Goal: Information Seeking & Learning: Learn about a topic

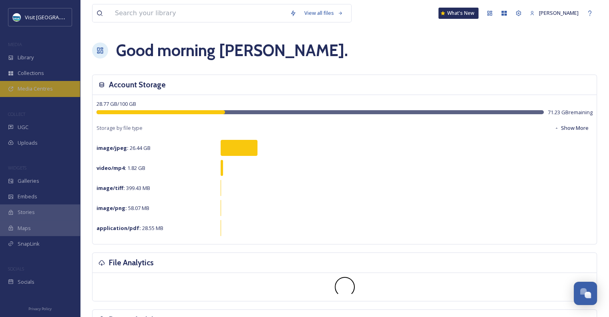
click at [31, 88] on span "Media Centres" at bounding box center [35, 89] width 35 height 8
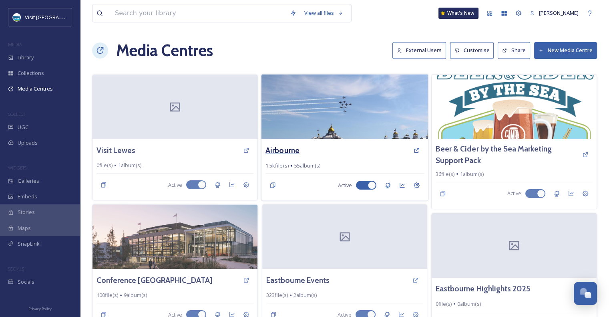
click at [274, 151] on h3 "Airbourne" at bounding box center [283, 151] width 34 height 12
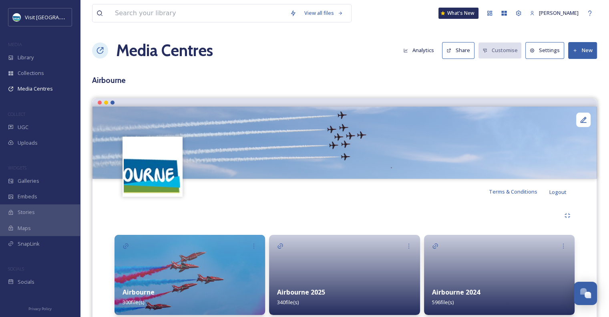
click at [554, 93] on div "View all files What's New [PERSON_NAME] Media Centres Analytics Share Customise…" at bounding box center [344, 215] width 529 height 431
click at [239, 275] on img at bounding box center [190, 275] width 151 height 80
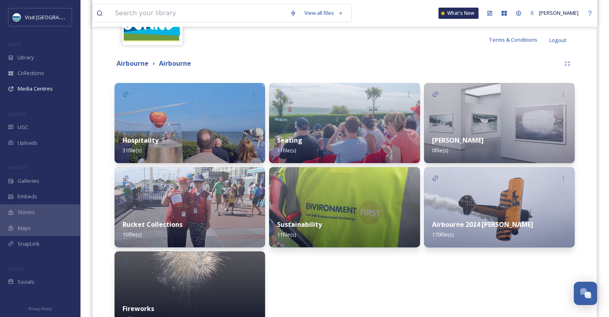
scroll to position [157, 0]
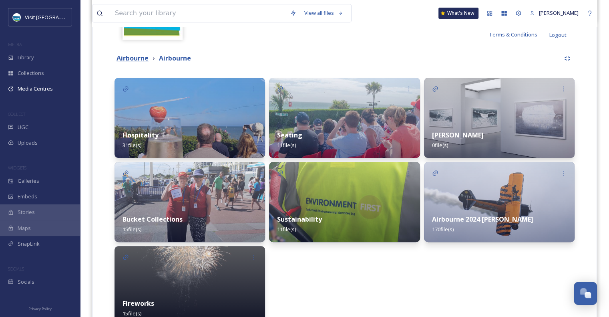
click at [135, 60] on strong "Airbourne" at bounding box center [133, 58] width 32 height 9
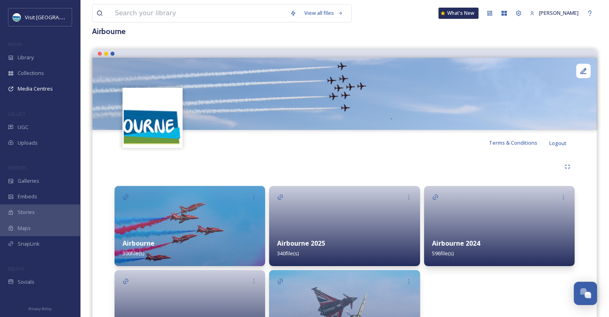
scroll to position [114, 0]
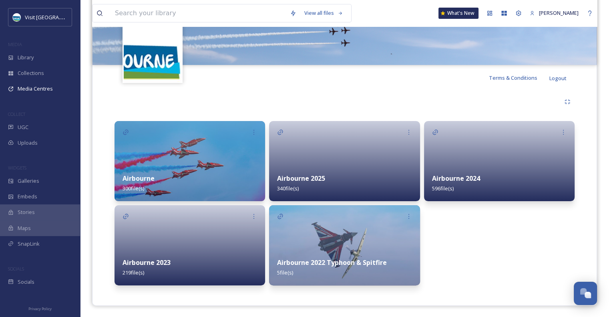
click at [168, 260] on strong "Airbourne 2023" at bounding box center [147, 262] width 48 height 9
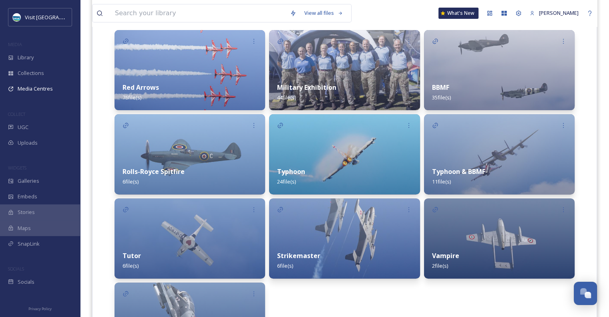
scroll to position [138, 0]
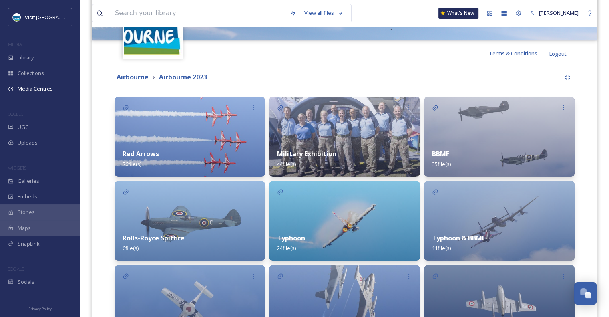
click at [177, 139] on img at bounding box center [190, 137] width 151 height 80
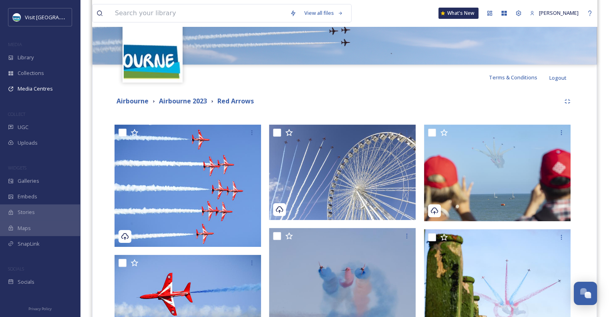
scroll to position [118, 0]
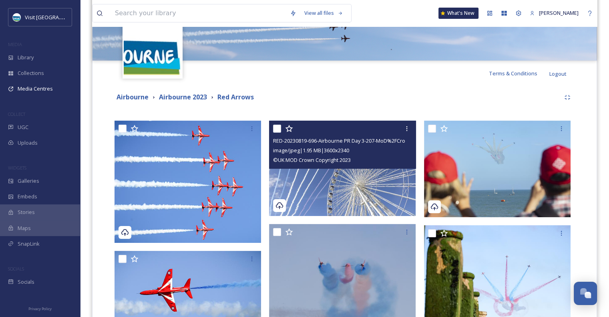
click at [313, 178] on img at bounding box center [342, 168] width 147 height 95
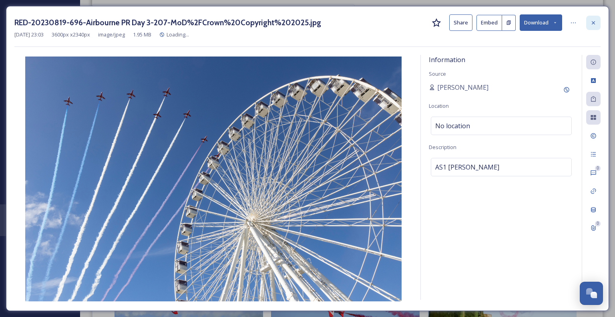
click at [596, 24] on icon at bounding box center [593, 23] width 6 height 6
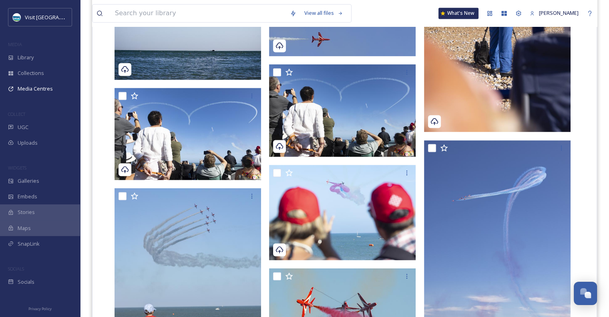
scroll to position [1451, 0]
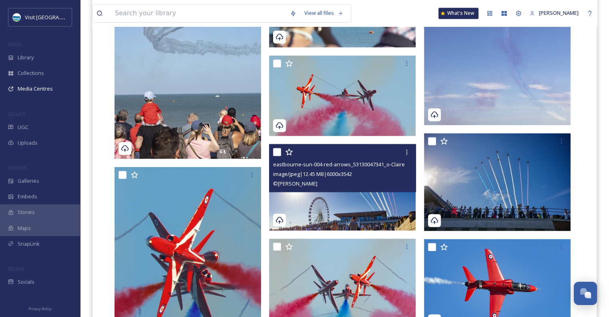
click at [363, 208] on img at bounding box center [342, 187] width 147 height 87
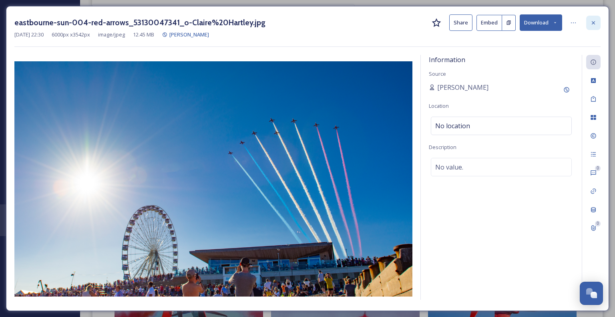
click at [593, 21] on icon at bounding box center [593, 23] width 6 height 6
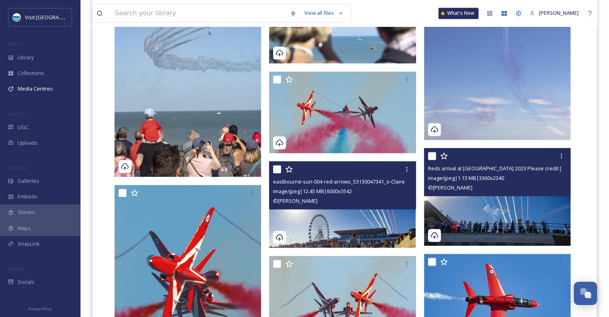
click at [546, 207] on img at bounding box center [497, 197] width 147 height 98
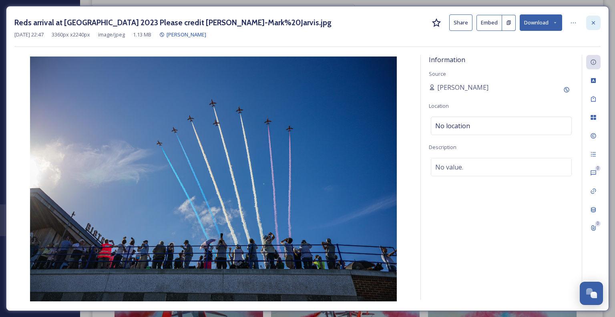
click at [592, 20] on icon at bounding box center [593, 23] width 6 height 6
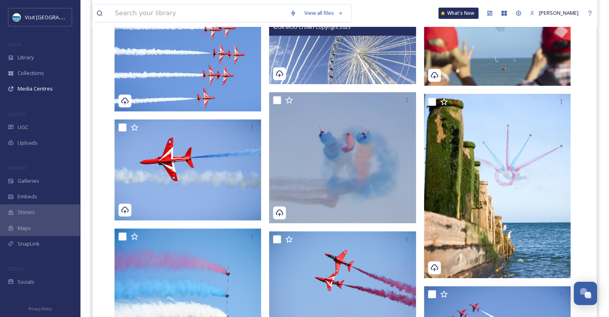
scroll to position [258, 0]
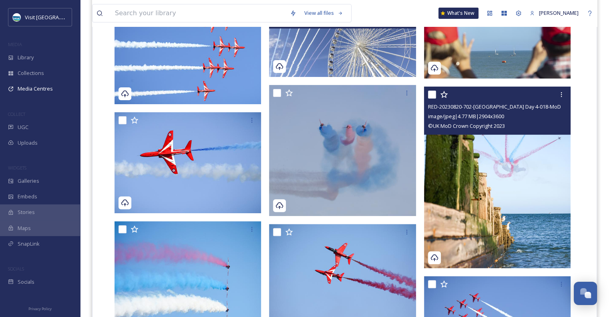
click at [538, 179] on img at bounding box center [497, 178] width 147 height 182
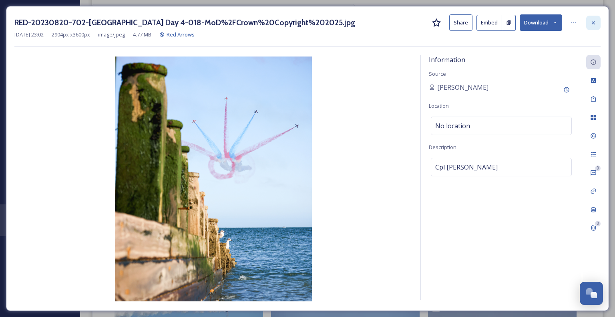
click at [595, 22] on icon at bounding box center [593, 23] width 6 height 6
